Goal: Information Seeking & Learning: Learn about a topic

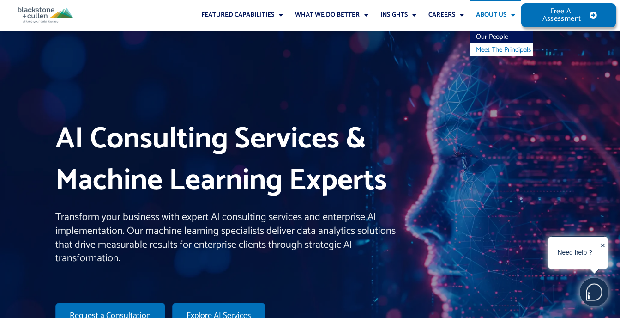
click at [488, 46] on link "Meet The Principals" at bounding box center [501, 49] width 63 height 13
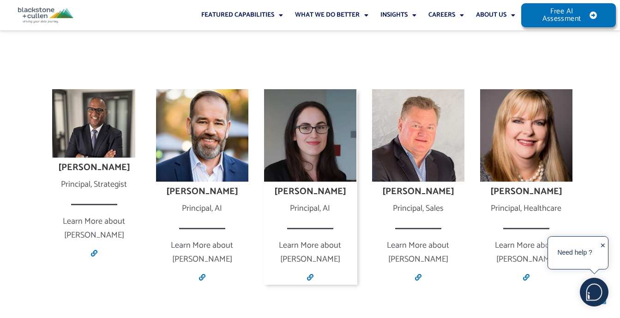
scroll to position [600, 0]
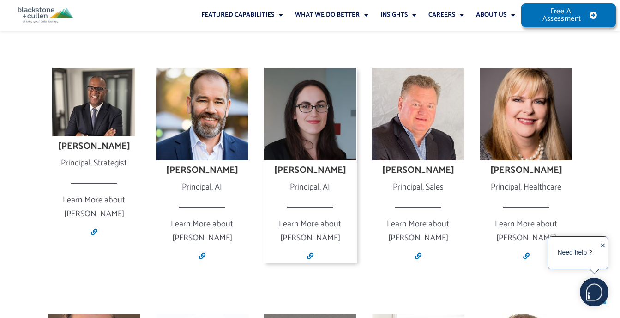
click at [300, 126] on img at bounding box center [310, 114] width 92 height 92
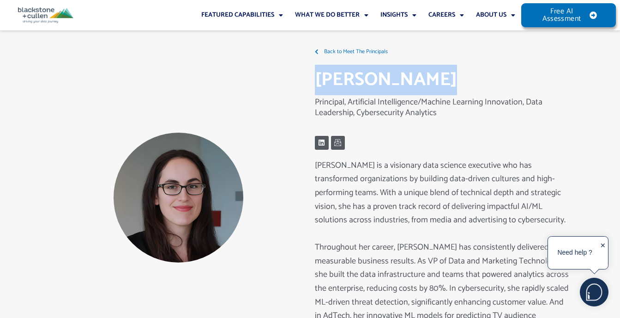
drag, startPoint x: 425, startPoint y: 79, endPoint x: 319, endPoint y: 81, distance: 106.7
click at [319, 81] on h2 "Alexis Yelton" at bounding box center [442, 80] width 254 height 24
drag, startPoint x: 319, startPoint y: 81, endPoint x: 325, endPoint y: 82, distance: 6.5
copy h2 "Alexis Yelton"
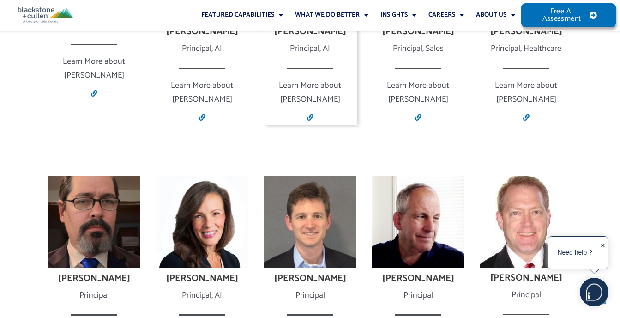
scroll to position [785, 0]
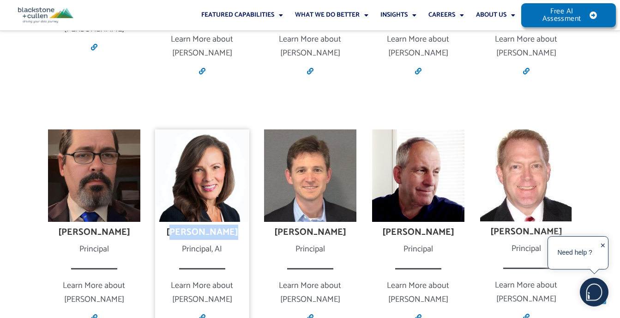
drag, startPoint x: 177, startPoint y: 220, endPoint x: 231, endPoint y: 218, distance: 54.1
click at [231, 227] on h4 "Sherry Askin" at bounding box center [202, 232] width 94 height 11
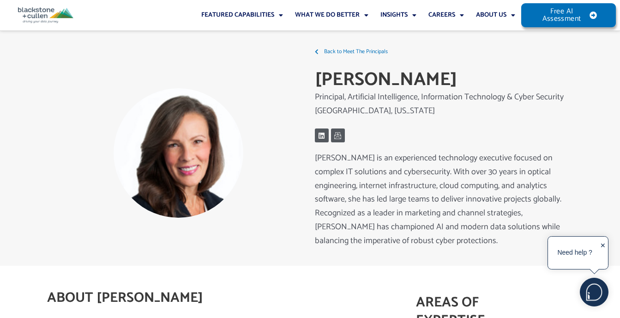
drag, startPoint x: 0, startPoint y: 0, endPoint x: 68, endPoint y: 187, distance: 199.6
click at [68, 187] on div at bounding box center [179, 153] width 254 height 130
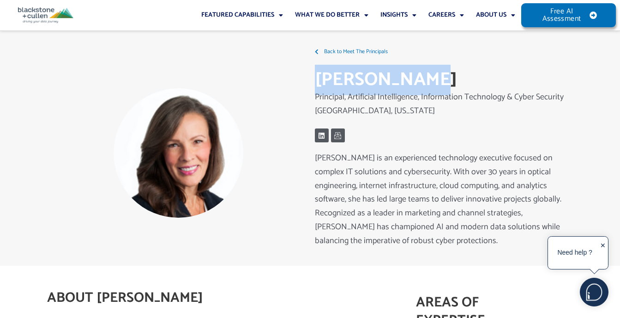
drag, startPoint x: 443, startPoint y: 76, endPoint x: 314, endPoint y: 78, distance: 128.4
click at [315, 78] on h2 "[PERSON_NAME]" at bounding box center [442, 80] width 254 height 24
drag, startPoint x: 314, startPoint y: 78, endPoint x: 327, endPoint y: 80, distance: 12.1
copy h2 "[PERSON_NAME]"
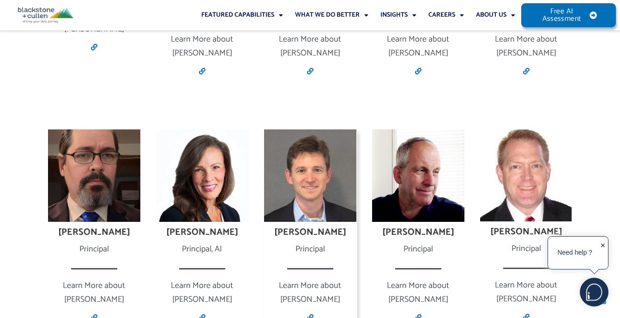
click at [328, 227] on h4 "[PERSON_NAME]" at bounding box center [310, 232] width 94 height 11
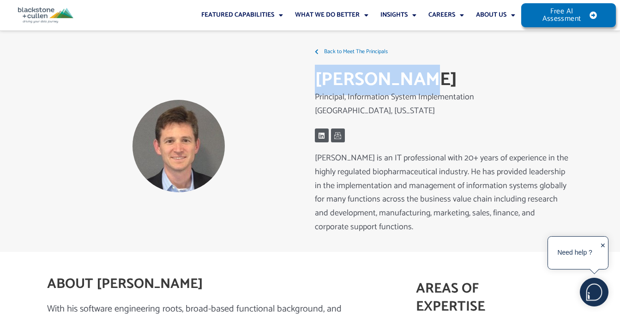
drag, startPoint x: 432, startPoint y: 79, endPoint x: 320, endPoint y: 78, distance: 111.8
click at [320, 78] on h2 "[PERSON_NAME]" at bounding box center [442, 80] width 254 height 24
copy h2 "[PERSON_NAME]"
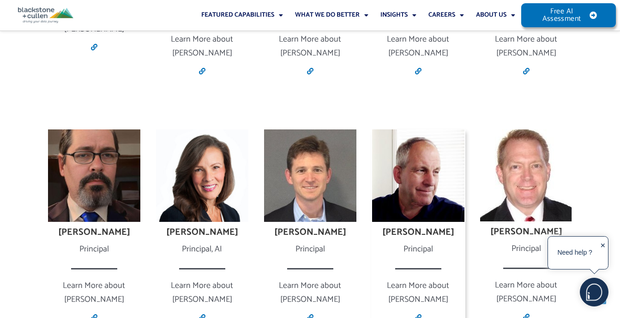
click at [401, 157] on img at bounding box center [418, 175] width 92 height 92
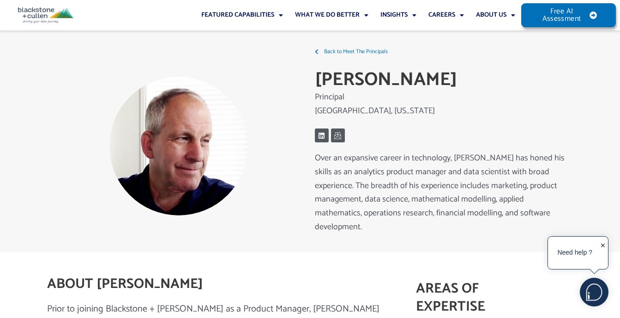
drag, startPoint x: 447, startPoint y: 85, endPoint x: 315, endPoint y: 84, distance: 131.2
click at [315, 84] on h2 "[PERSON_NAME]" at bounding box center [442, 80] width 254 height 24
drag, startPoint x: 315, startPoint y: 84, endPoint x: 323, endPoint y: 85, distance: 7.4
copy h2 "[PERSON_NAME]"
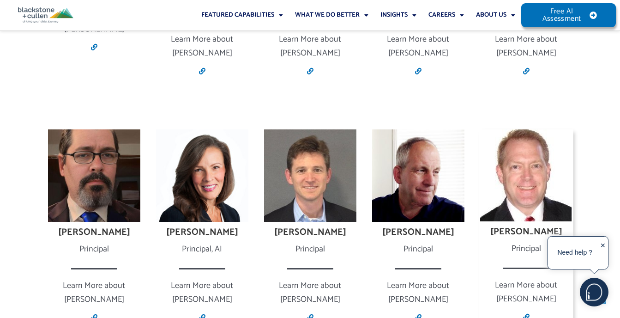
click at [530, 226] on h4 "[PERSON_NAME]" at bounding box center [526, 231] width 94 height 11
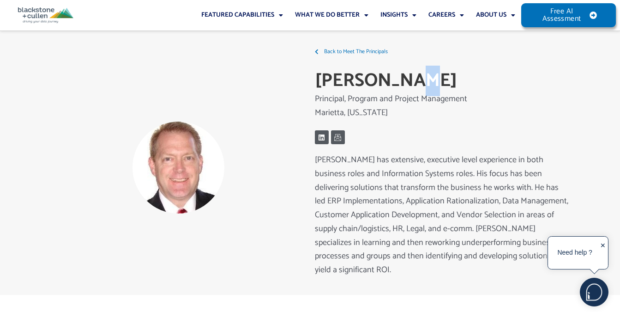
drag, startPoint x: 414, startPoint y: 77, endPoint x: 312, endPoint y: 82, distance: 102.2
click at [308, 82] on div "Back to Meet The Principals Chuck Huels Principal, Program and Project Manageme…" at bounding box center [310, 167] width 526 height 254
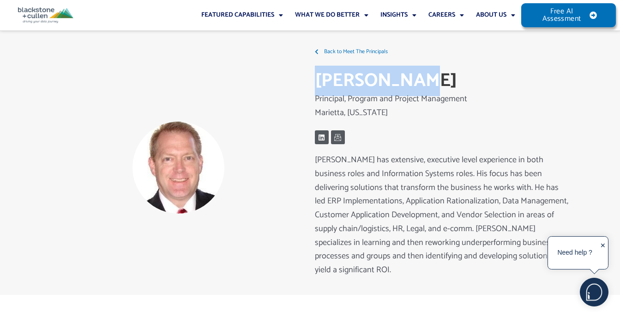
drag, startPoint x: 312, startPoint y: 82, endPoint x: 378, endPoint y: 85, distance: 66.1
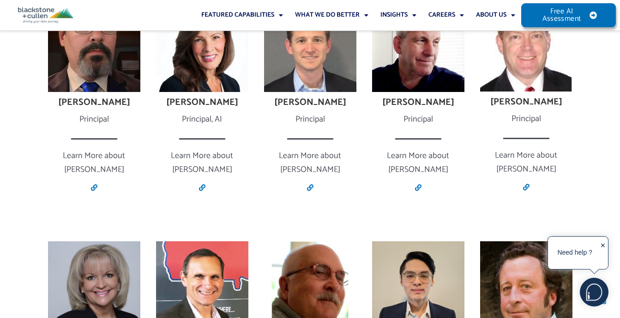
scroll to position [970, 0]
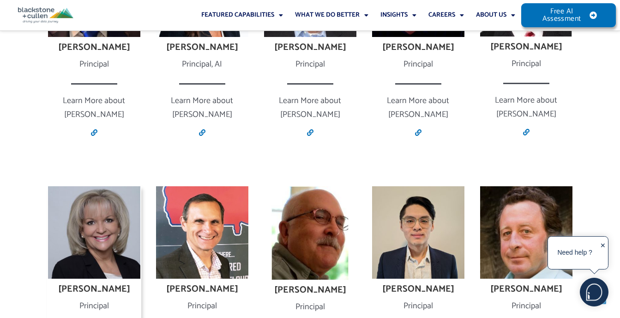
click at [115, 211] on img at bounding box center [94, 232] width 92 height 92
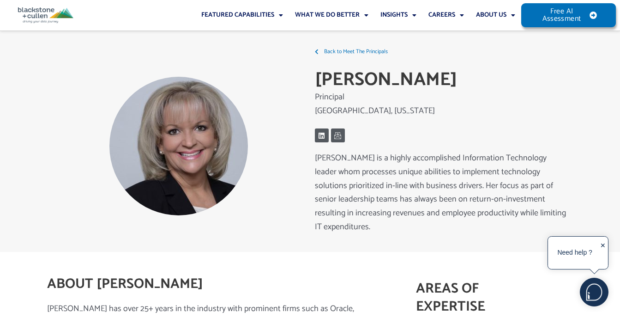
drag, startPoint x: 312, startPoint y: 83, endPoint x: 446, endPoint y: 82, distance: 134.4
click at [446, 82] on div "Back to Meet The Principals Debbie Everidge Principal Atlanta, Georgia Linkedin…" at bounding box center [441, 146] width 263 height 212
copy h2 "[PERSON_NAME]"
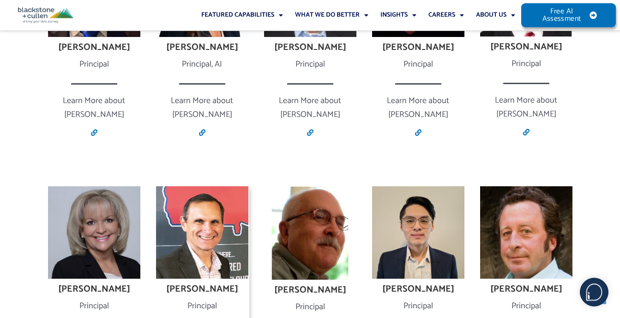
click at [208, 193] on img at bounding box center [202, 232] width 92 height 92
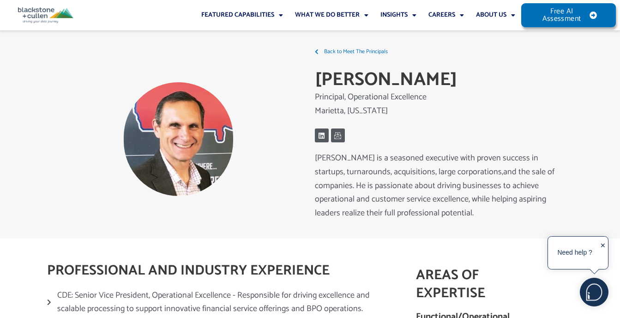
drag, startPoint x: 453, startPoint y: 79, endPoint x: 316, endPoint y: 82, distance: 136.3
click at [316, 82] on h2 "Dennis McMaster" at bounding box center [442, 80] width 254 height 24
drag, startPoint x: 316, startPoint y: 82, endPoint x: 331, endPoint y: 81, distance: 14.3
copy h2 "Dennis McMaster"
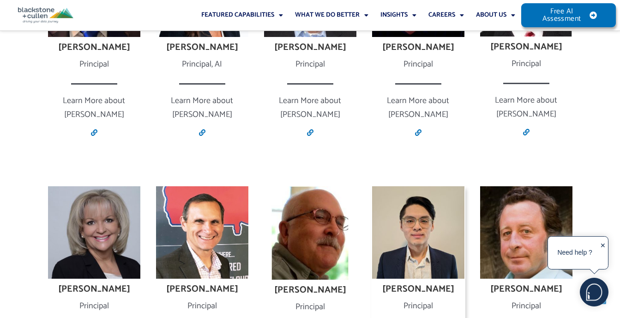
click at [411, 215] on img at bounding box center [418, 232] width 92 height 92
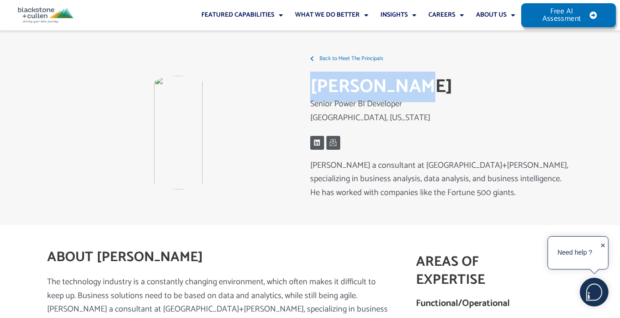
drag, startPoint x: 430, startPoint y: 88, endPoint x: 314, endPoint y: 92, distance: 116.5
click at [314, 92] on h2 "[PERSON_NAME]" at bounding box center [441, 87] width 263 height 24
copy h2 "[PERSON_NAME]"
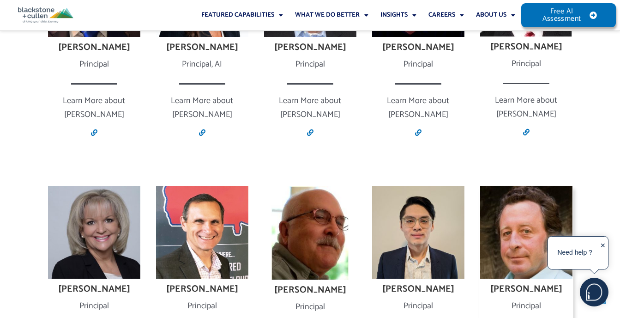
click at [512, 190] on img at bounding box center [526, 232] width 92 height 92
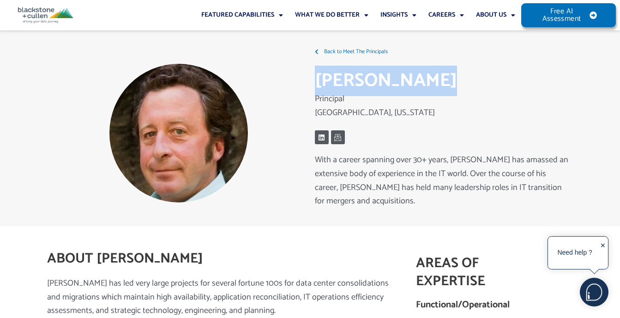
drag, startPoint x: 434, startPoint y: 87, endPoint x: 311, endPoint y: 91, distance: 122.9
click at [311, 91] on div "Back to Meet The Principals [PERSON_NAME] Principal Cumming, [US_STATE] Linkedi…" at bounding box center [441, 133] width 263 height 186
drag, startPoint x: 311, startPoint y: 91, endPoint x: 335, endPoint y: 91, distance: 23.6
copy h1 "Brian Hoffman"
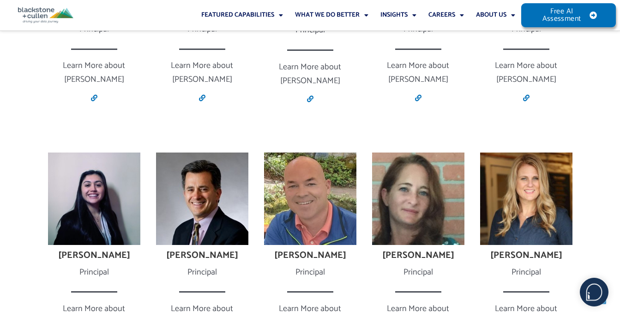
scroll to position [1247, 0]
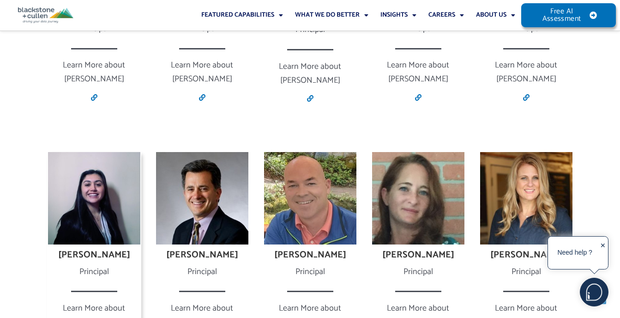
click at [90, 152] on img at bounding box center [94, 198] width 92 height 92
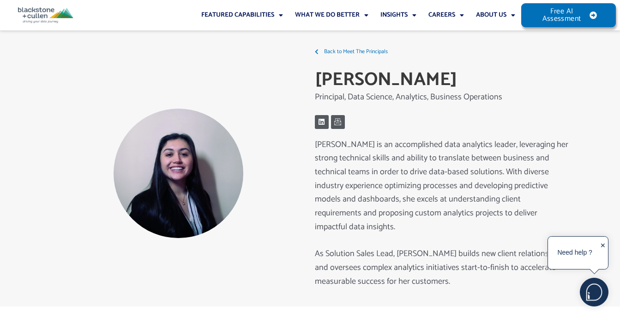
drag, startPoint x: 472, startPoint y: 77, endPoint x: 316, endPoint y: 85, distance: 155.9
click at [316, 85] on h2 "Sarah Arribasplata" at bounding box center [442, 80] width 254 height 24
drag, startPoint x: 316, startPoint y: 85, endPoint x: 327, endPoint y: 83, distance: 11.8
copy h2 "Sarah Arribasplata"
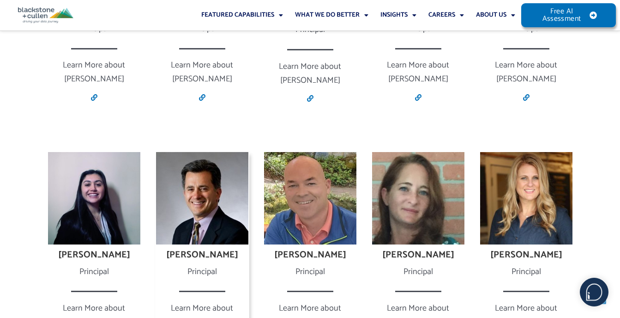
click at [199, 168] on img at bounding box center [202, 198] width 92 height 92
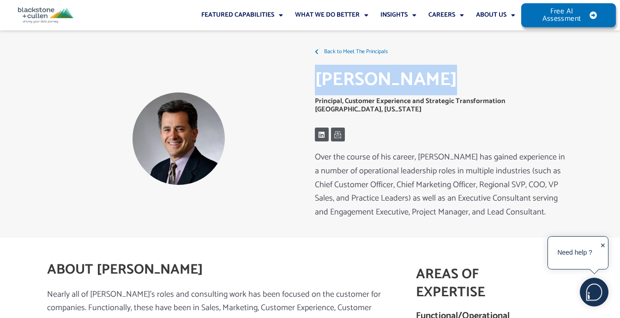
drag, startPoint x: 445, startPoint y: 85, endPoint x: 317, endPoint y: 88, distance: 128.0
click at [317, 88] on h2 "George Fandos" at bounding box center [442, 80] width 254 height 24
drag, startPoint x: 317, startPoint y: 88, endPoint x: 329, endPoint y: 86, distance: 11.7
copy h2 "George Fandos"
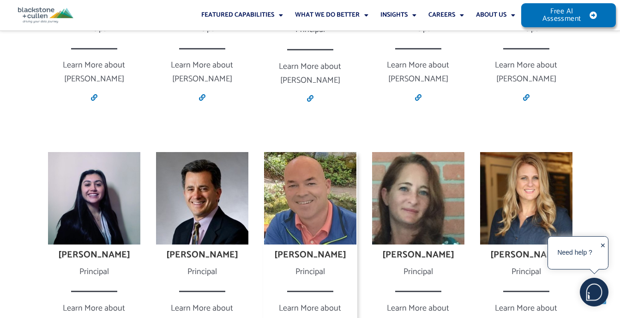
click at [314, 175] on img at bounding box center [310, 198] width 92 height 92
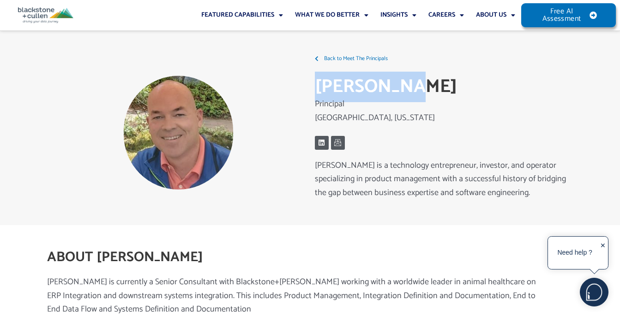
drag, startPoint x: 409, startPoint y: 88, endPoint x: 310, endPoint y: 87, distance: 98.8
click at [310, 87] on div "Back to Meet The Principals Gil Benton Principal Atlanta, Georgia Linkedin Icon…" at bounding box center [441, 132] width 263 height 170
drag, startPoint x: 310, startPoint y: 87, endPoint x: 321, endPoint y: 87, distance: 11.5
copy h2 "Gil Benton"
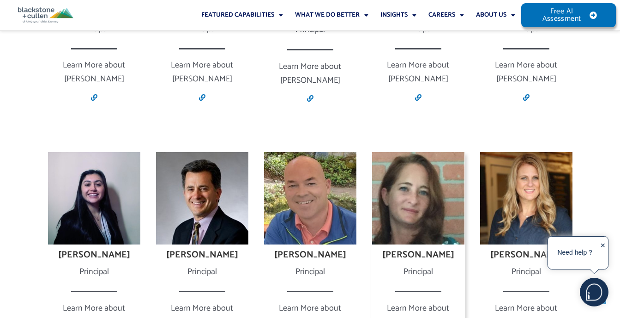
click at [408, 153] on img at bounding box center [418, 198] width 92 height 92
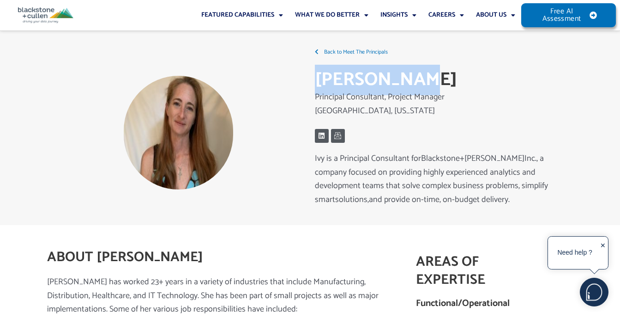
drag, startPoint x: 414, startPoint y: 77, endPoint x: 312, endPoint y: 79, distance: 102.1
click at [312, 79] on div "Back to Meet The Principals Ivy Rassart Principal Consultant, Project Manager G…" at bounding box center [441, 133] width 263 height 184
drag, startPoint x: 312, startPoint y: 79, endPoint x: 327, endPoint y: 80, distance: 15.7
copy h2 "Ivy Rassart"
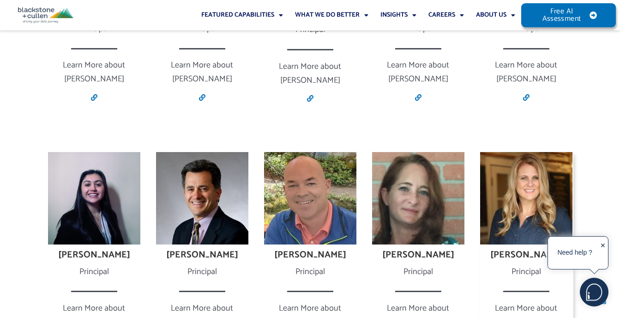
click at [515, 154] on img at bounding box center [526, 198] width 92 height 92
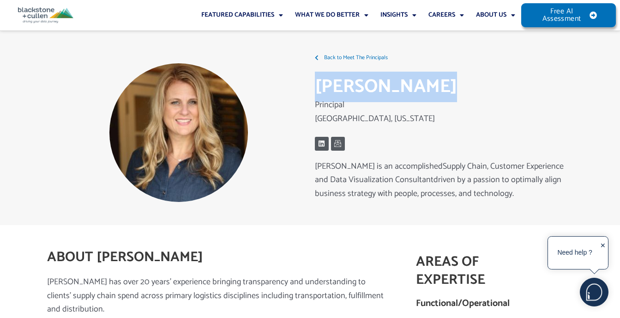
drag, startPoint x: 436, startPoint y: 85, endPoint x: 318, endPoint y: 87, distance: 118.2
click at [318, 87] on h1 "[PERSON_NAME]" at bounding box center [442, 87] width 254 height 26
copy h1 "[PERSON_NAME]"
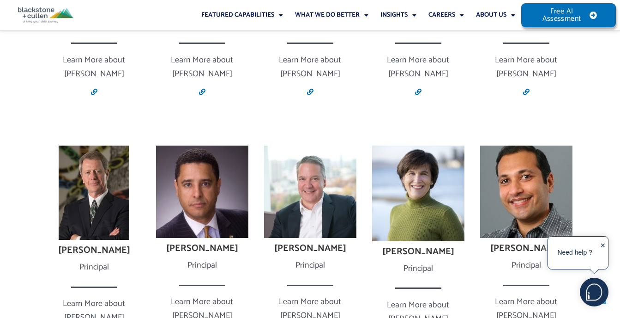
scroll to position [1478, 0]
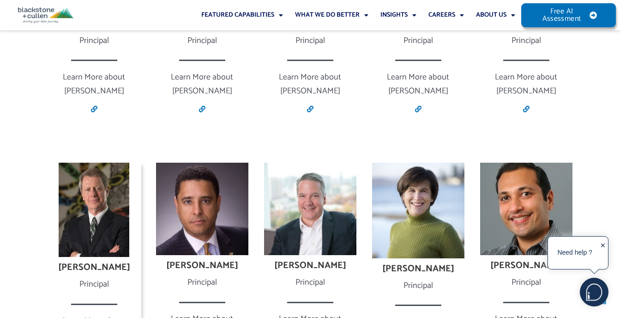
click at [85, 163] on img at bounding box center [94, 210] width 71 height 94
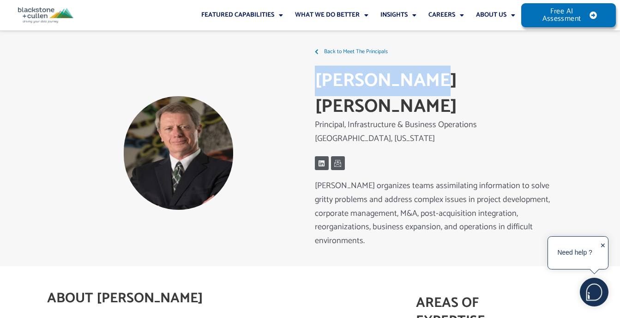
drag, startPoint x: 412, startPoint y: 78, endPoint x: 315, endPoint y: 79, distance: 97.4
click at [315, 79] on h1 "J. Paul Oxer" at bounding box center [442, 94] width 254 height 52
drag, startPoint x: 315, startPoint y: 79, endPoint x: 322, endPoint y: 79, distance: 7.4
copy h1 "J. Paul Oxer"
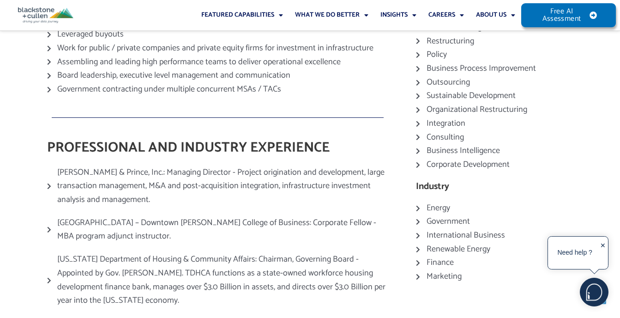
scroll to position [277, 0]
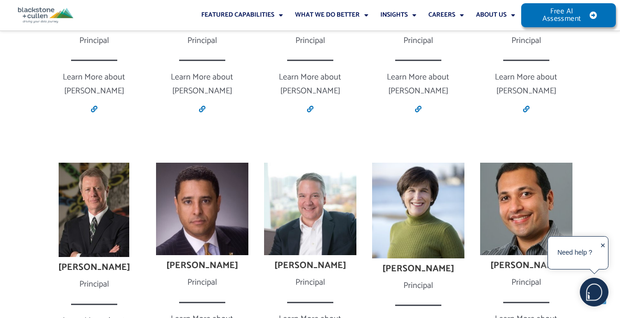
click at [191, 163] on img at bounding box center [202, 209] width 92 height 92
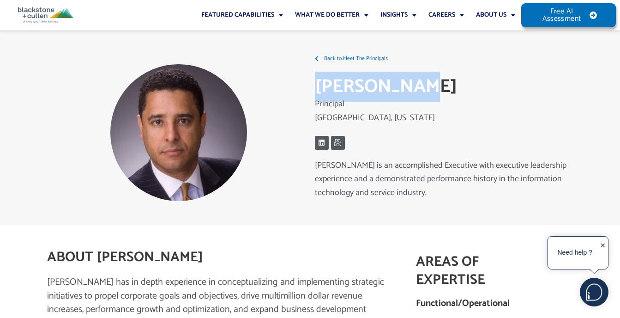
drag, startPoint x: 411, startPoint y: 85, endPoint x: 315, endPoint y: 93, distance: 96.5
click at [315, 93] on h2 "Jason Biske" at bounding box center [442, 87] width 254 height 24
copy h2 "Jason Biske"
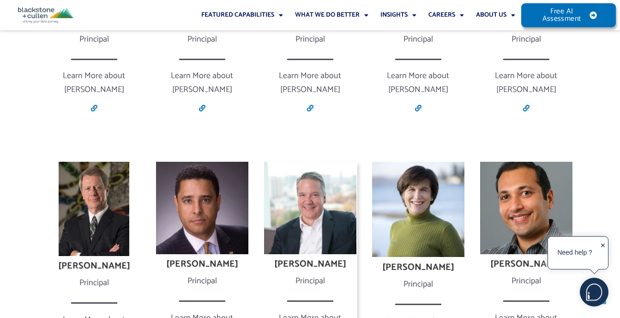
click at [305, 162] on img at bounding box center [310, 208] width 92 height 92
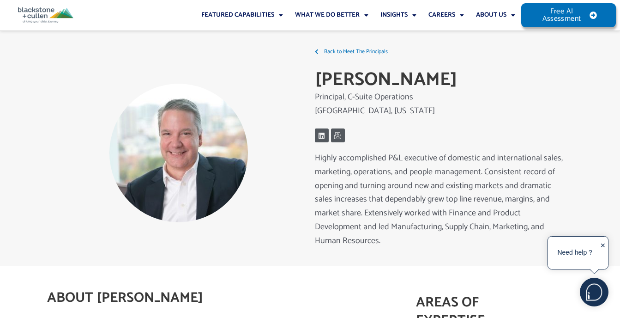
drag, startPoint x: 436, startPoint y: 82, endPoint x: 317, endPoint y: 84, distance: 118.7
click at [317, 84] on h2 "[PERSON_NAME]" at bounding box center [442, 80] width 254 height 24
copy h2 "Jeff Cornelison"
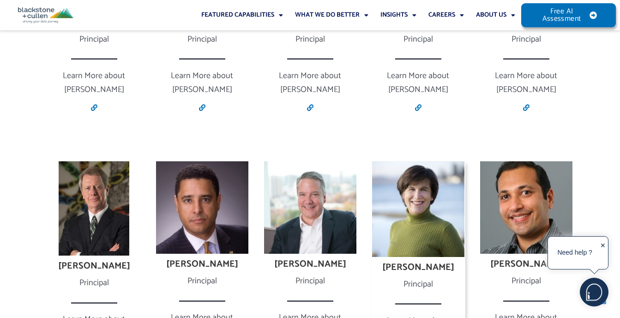
click at [411, 161] on img at bounding box center [418, 209] width 92 height 96
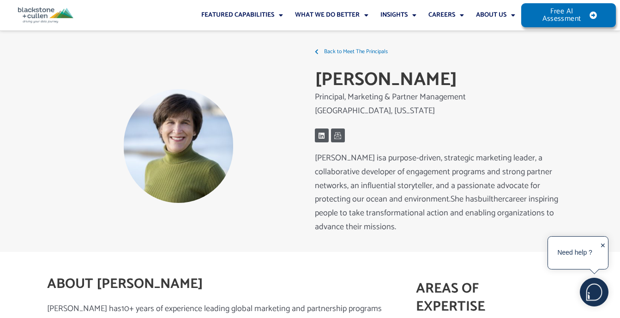
drag, startPoint x: 447, startPoint y: 82, endPoint x: 311, endPoint y: 90, distance: 136.9
click at [311, 90] on div "Back to Meet The Principals Kathryn Willson Principal, Marketing & Partner Mana…" at bounding box center [441, 146] width 263 height 212
drag, startPoint x: 311, startPoint y: 90, endPoint x: 331, endPoint y: 85, distance: 20.9
copy h2 "Kathryn Willson"
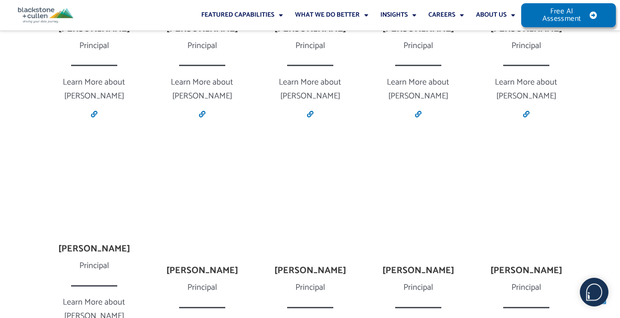
scroll to position [1479, 0]
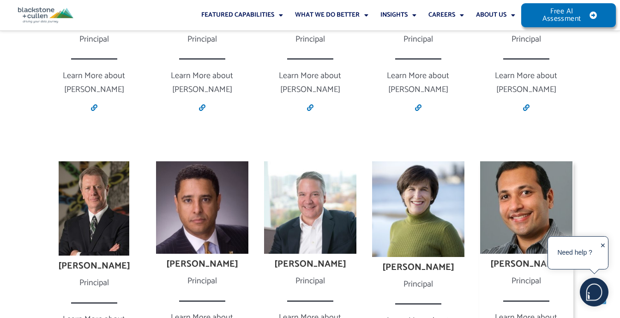
click at [488, 161] on img at bounding box center [526, 207] width 92 height 92
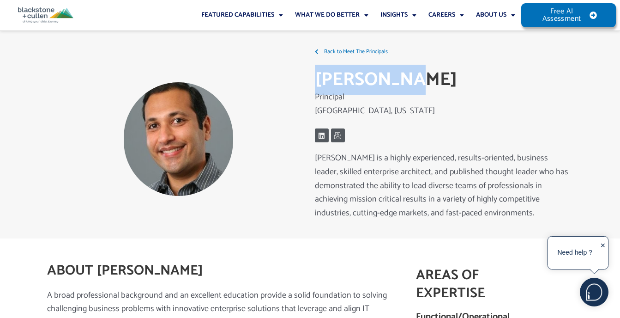
drag, startPoint x: 417, startPoint y: 77, endPoint x: 318, endPoint y: 80, distance: 99.8
click at [318, 80] on h2 "Tarak Modi" at bounding box center [442, 80] width 254 height 24
drag, startPoint x: 318, startPoint y: 80, endPoint x: 331, endPoint y: 82, distance: 13.5
copy h2 "Tarak Modi"
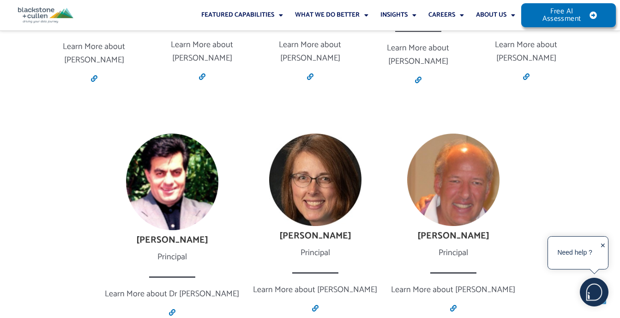
scroll to position [1756, 0]
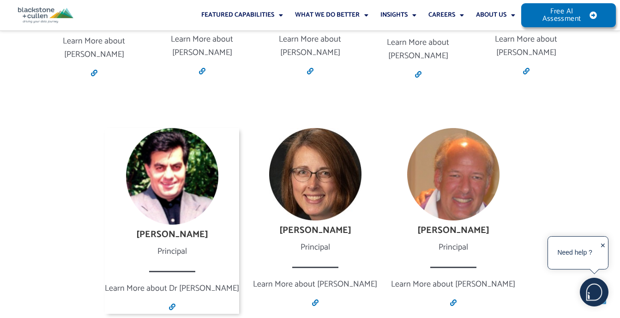
click at [203, 128] on img at bounding box center [172, 176] width 92 height 97
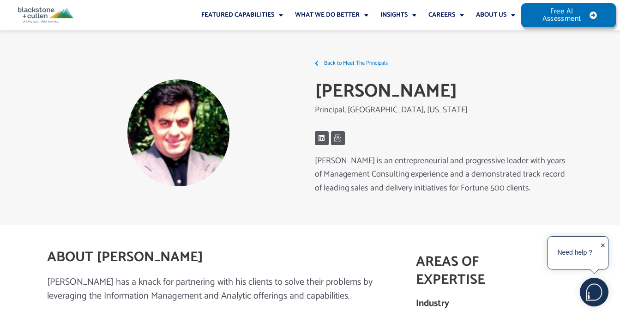
drag, startPoint x: 449, startPoint y: 91, endPoint x: 312, endPoint y: 96, distance: 136.8
click at [312, 96] on div "Back to Meet The Principals Dr. Nabil Ahmed Principal, Atlanta, Georgia Linkedi…" at bounding box center [441, 132] width 263 height 161
drag, startPoint x: 312, startPoint y: 96, endPoint x: 347, endPoint y: 92, distance: 35.3
copy h2 "Dr. Nabil Ahmed"
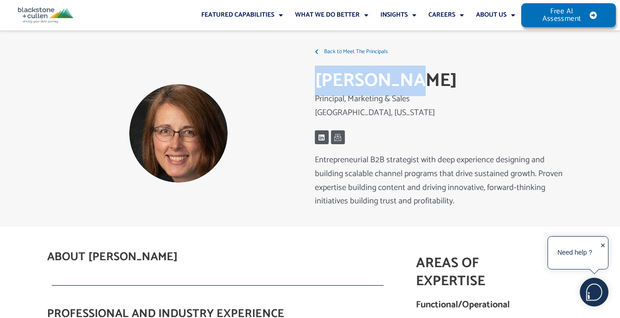
drag, startPoint x: 404, startPoint y: 83, endPoint x: 312, endPoint y: 81, distance: 92.4
click at [312, 81] on div "Back to Meet The Principals [PERSON_NAME] Principal, Marketing & Sales [GEOGRAP…" at bounding box center [441, 133] width 263 height 186
drag, startPoint x: 312, startPoint y: 81, endPoint x: 334, endPoint y: 82, distance: 22.2
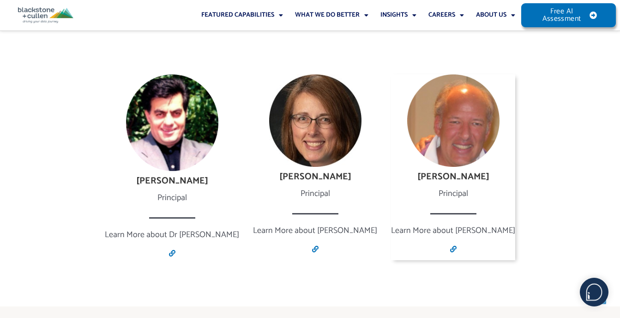
scroll to position [1849, 0]
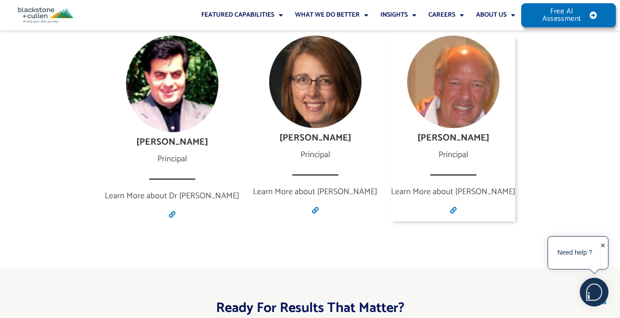
click at [427, 51] on img at bounding box center [453, 82] width 92 height 92
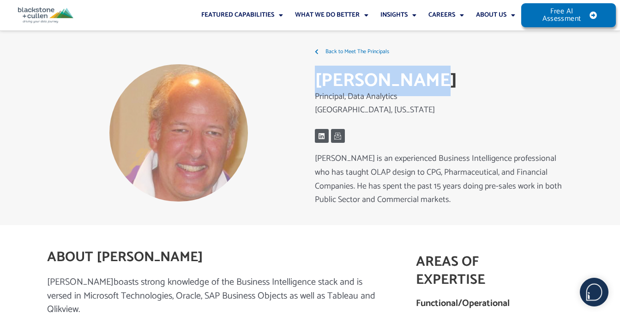
drag, startPoint x: 413, startPoint y: 80, endPoint x: 318, endPoint y: 81, distance: 95.6
click at [318, 81] on h1 "[PERSON_NAME]" at bounding box center [442, 81] width 254 height 26
copy h1 "[PERSON_NAME]"
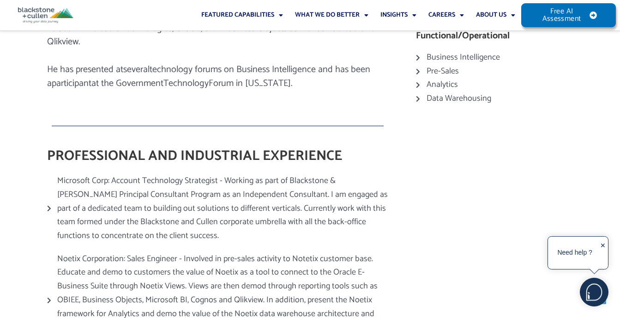
scroll to position [277, 0]
